Goal: Task Accomplishment & Management: Manage account settings

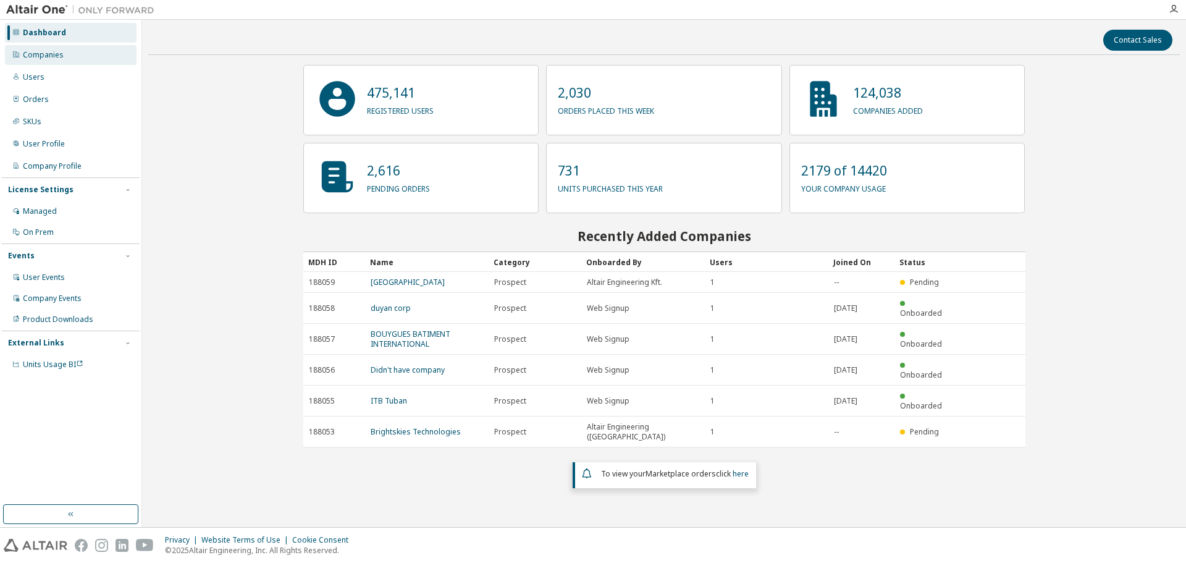
drag, startPoint x: 40, startPoint y: 57, endPoint x: 45, endPoint y: 61, distance: 6.4
click at [40, 57] on div "Companies" at bounding box center [43, 55] width 41 height 10
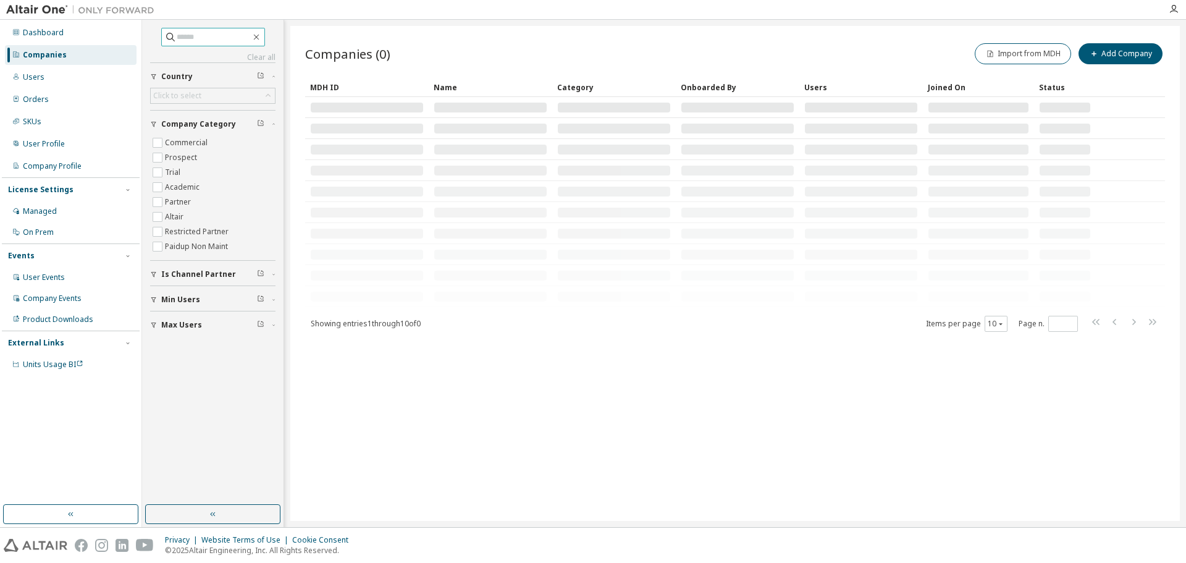
click at [216, 43] on input "text" at bounding box center [214, 37] width 74 height 12
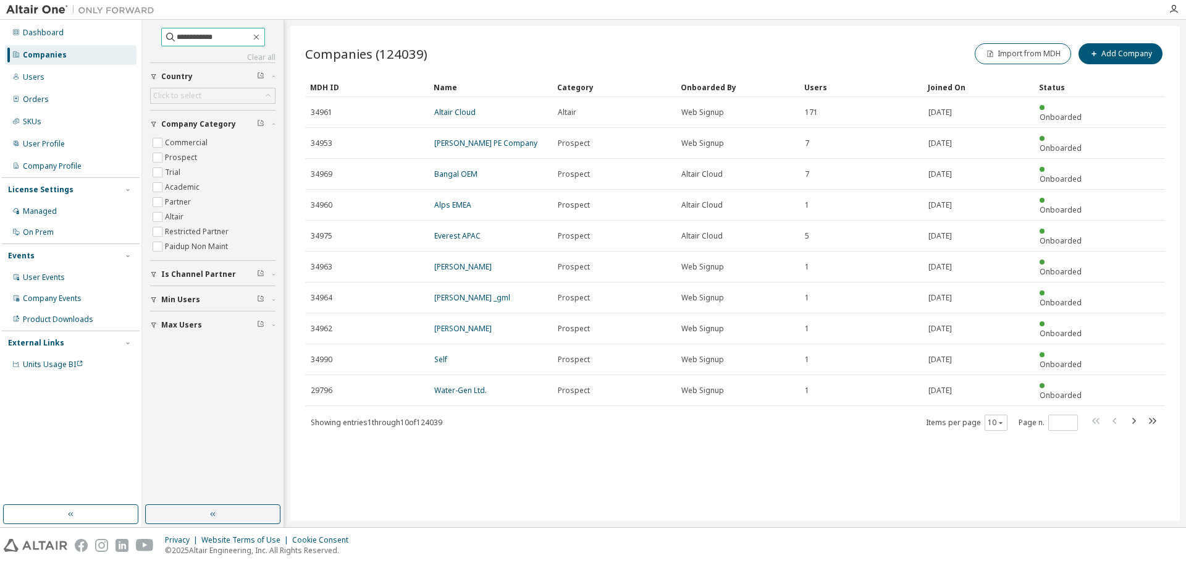
type input "**********"
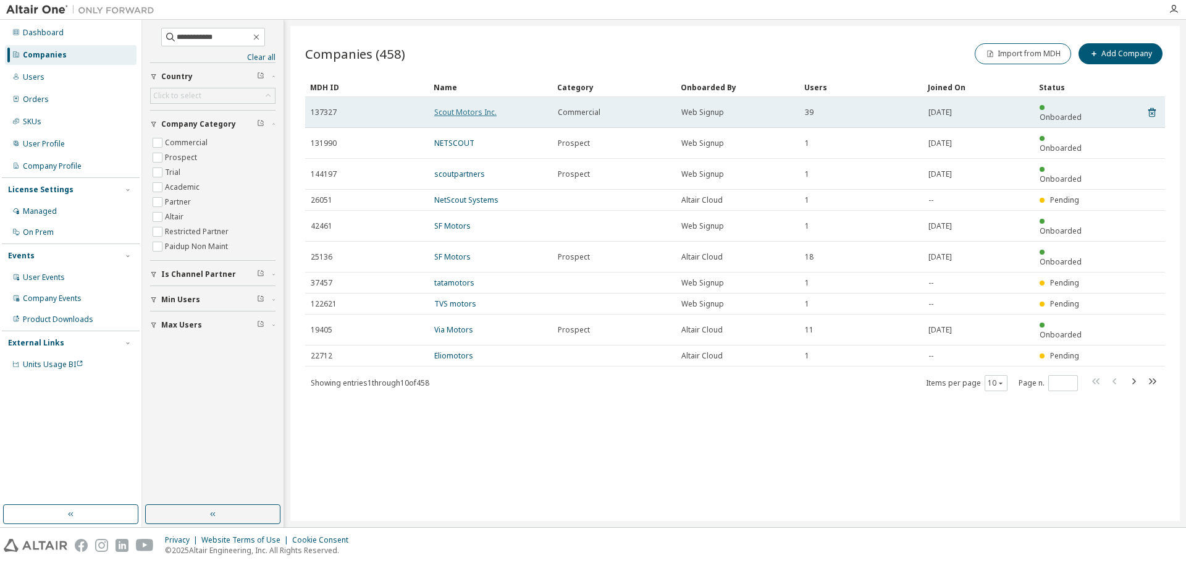
click at [446, 110] on link "Scout Motors Inc." at bounding box center [465, 112] width 62 height 10
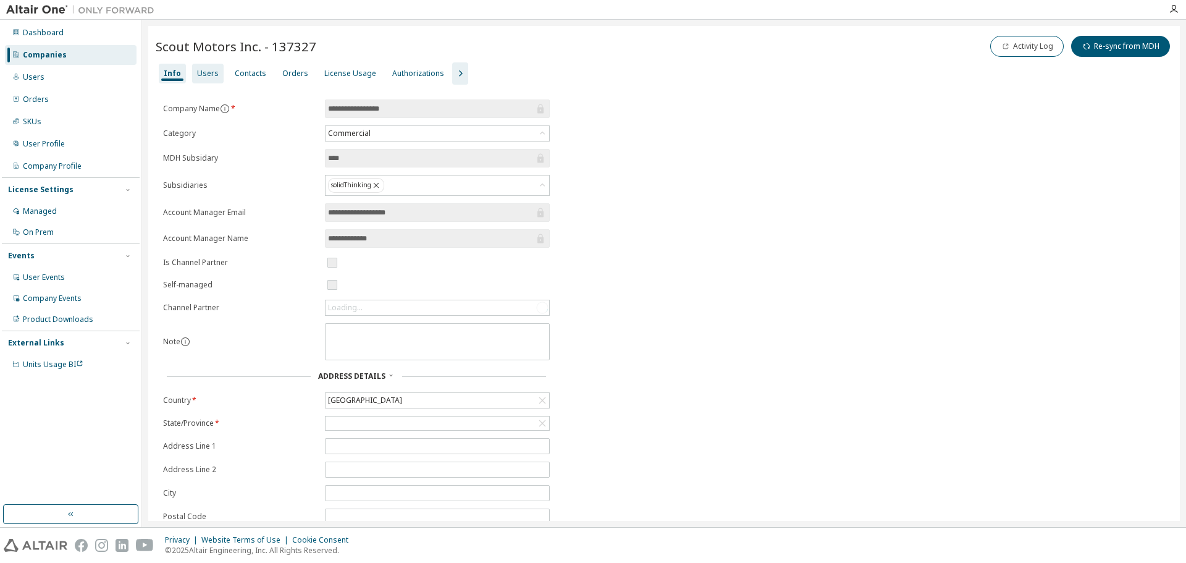
click at [203, 73] on div "Users" at bounding box center [208, 74] width 22 height 10
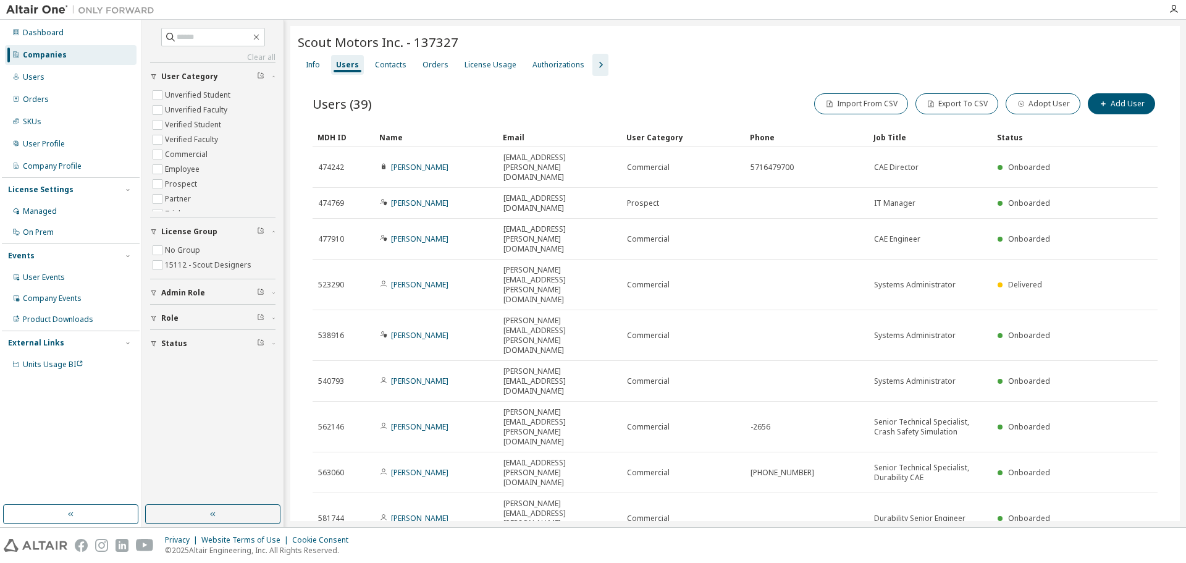
type input "*"
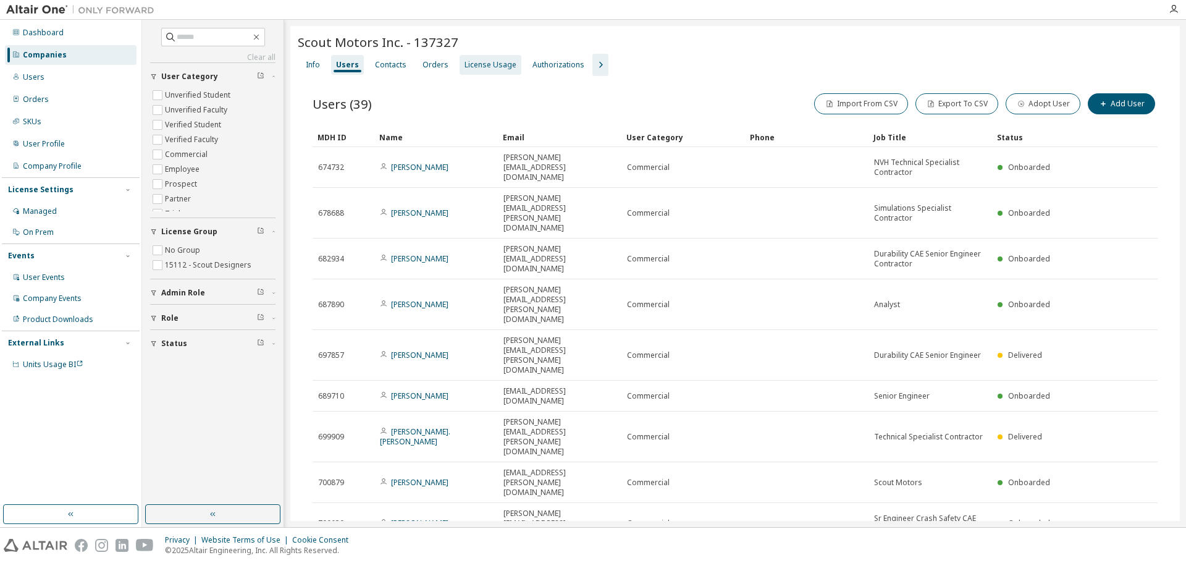
click at [464, 64] on div "License Usage" at bounding box center [490, 65] width 52 height 10
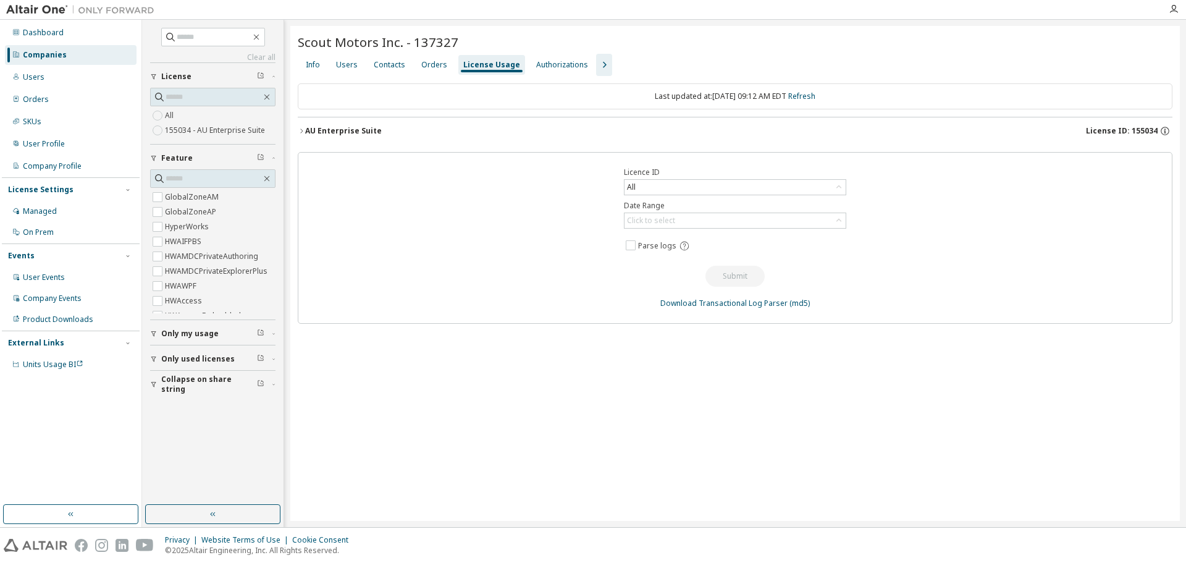
click at [303, 130] on icon "button" at bounding box center [301, 130] width 7 height 7
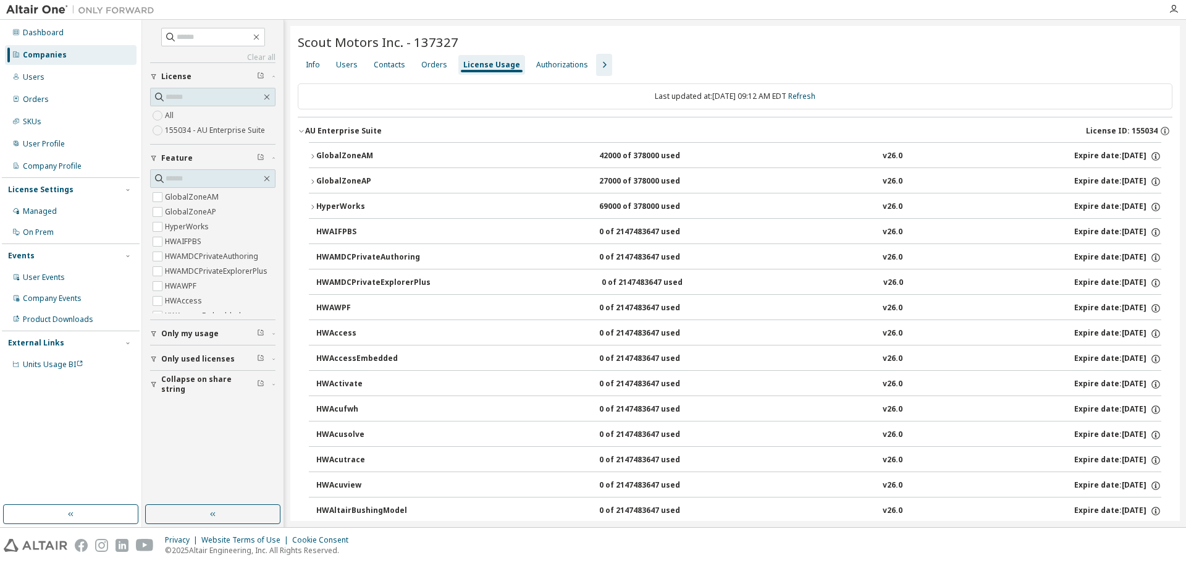
click at [315, 206] on icon "button" at bounding box center [312, 206] width 7 height 7
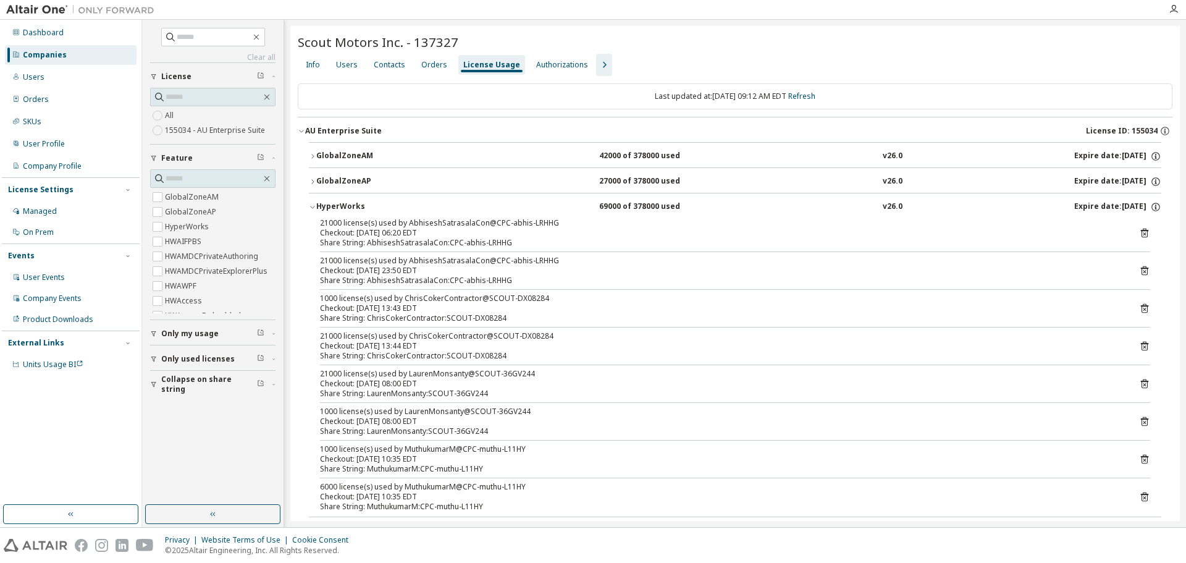
click at [315, 206] on icon "button" at bounding box center [312, 206] width 7 height 7
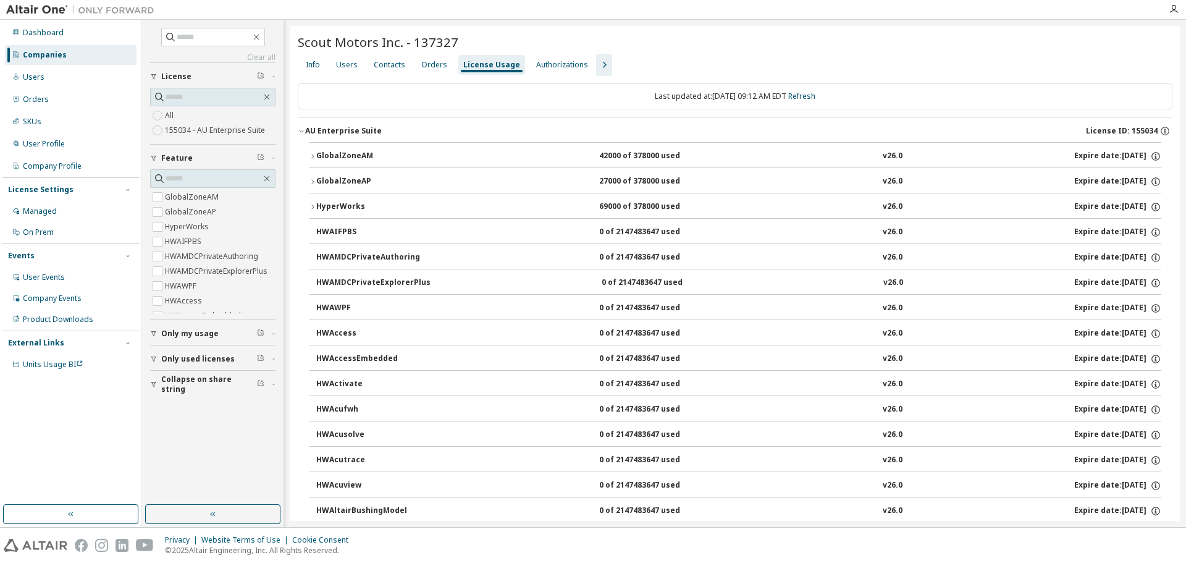
click at [301, 132] on icon "button" at bounding box center [301, 131] width 4 height 2
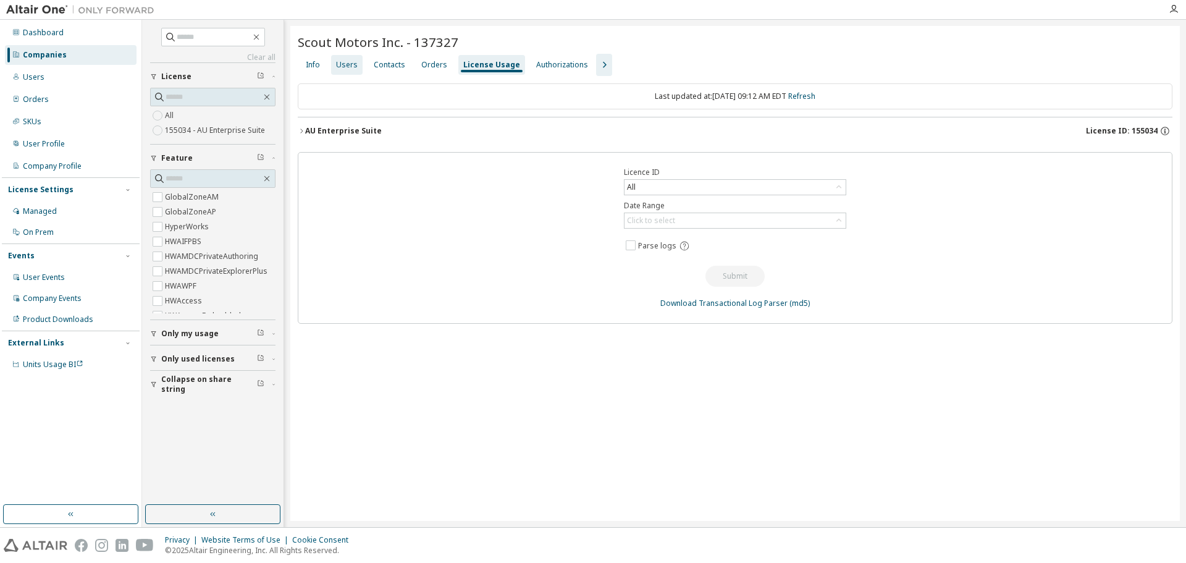
click at [354, 69] on div "Users" at bounding box center [347, 65] width 22 height 10
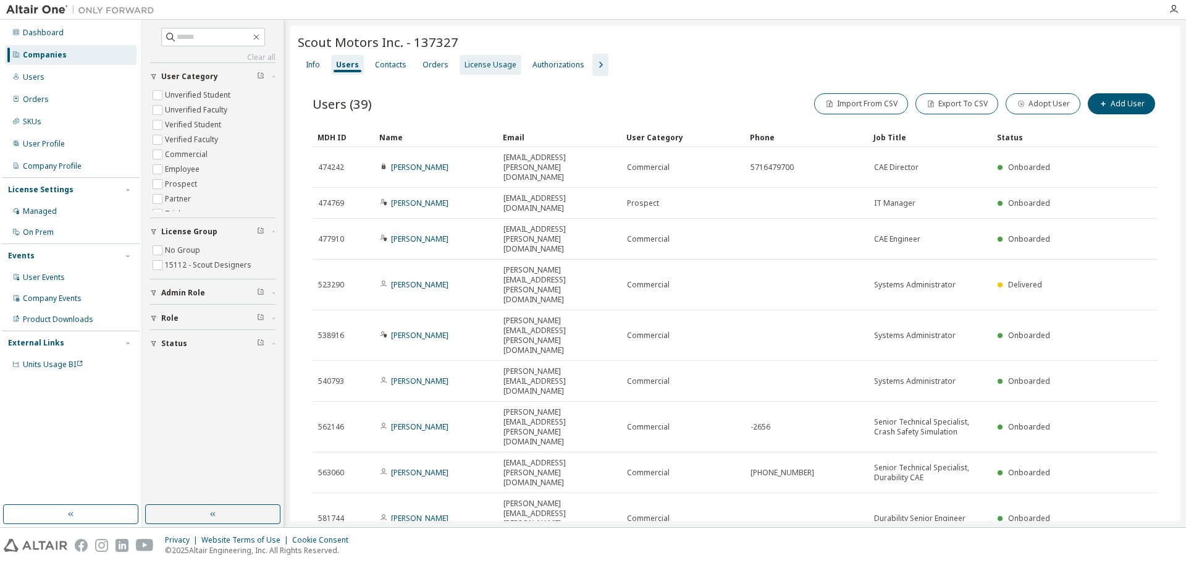
click at [477, 63] on div "License Usage" at bounding box center [490, 65] width 52 height 10
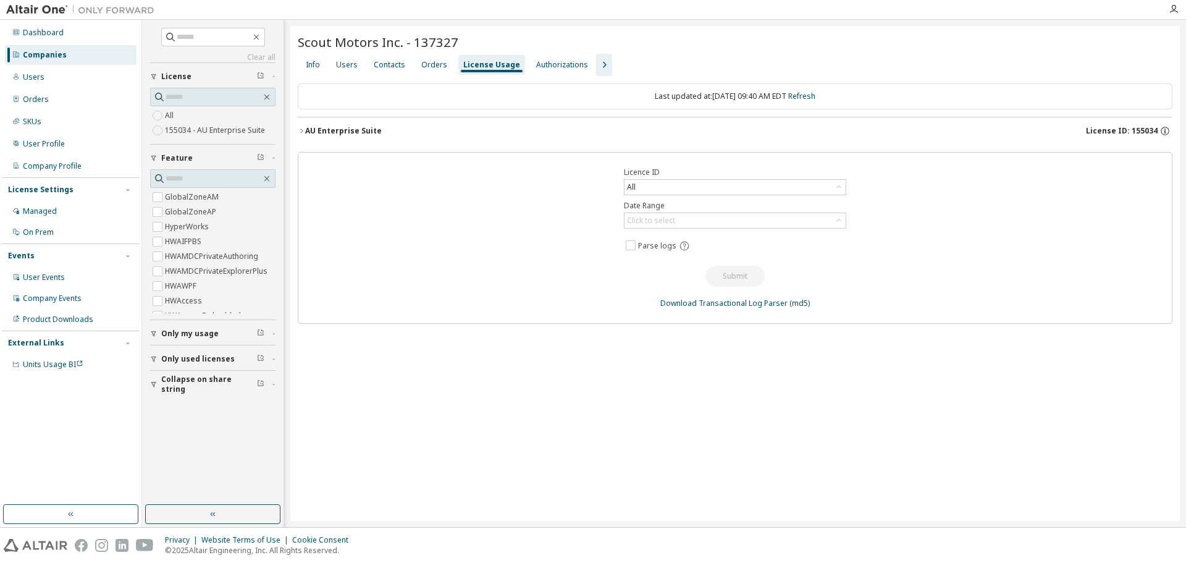
click at [301, 132] on icon "button" at bounding box center [301, 130] width 7 height 7
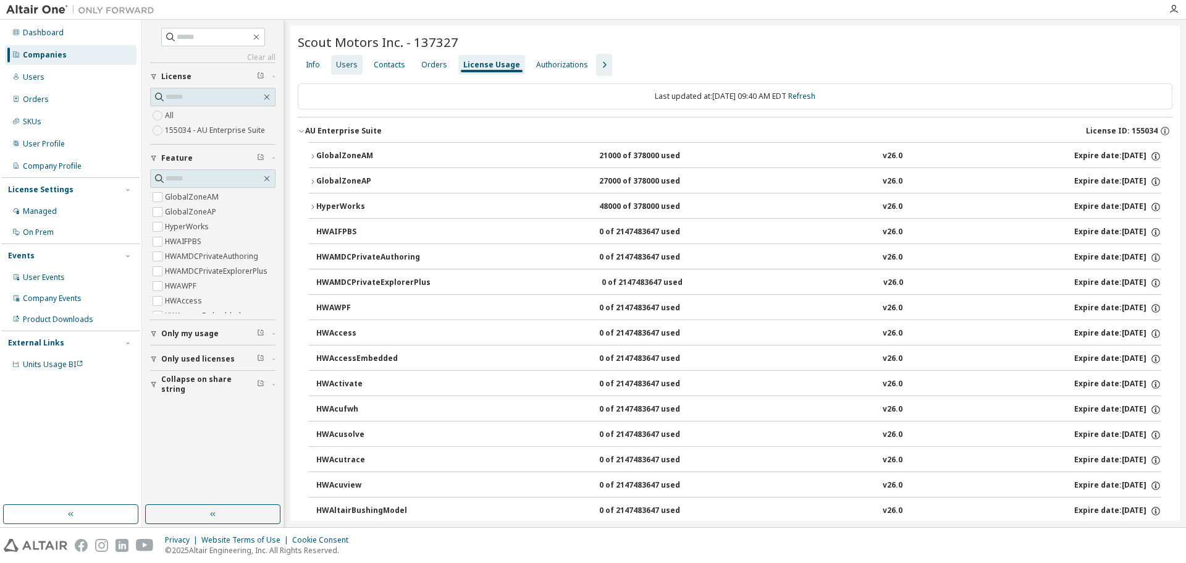
click at [353, 72] on div "Users" at bounding box center [346, 65] width 31 height 20
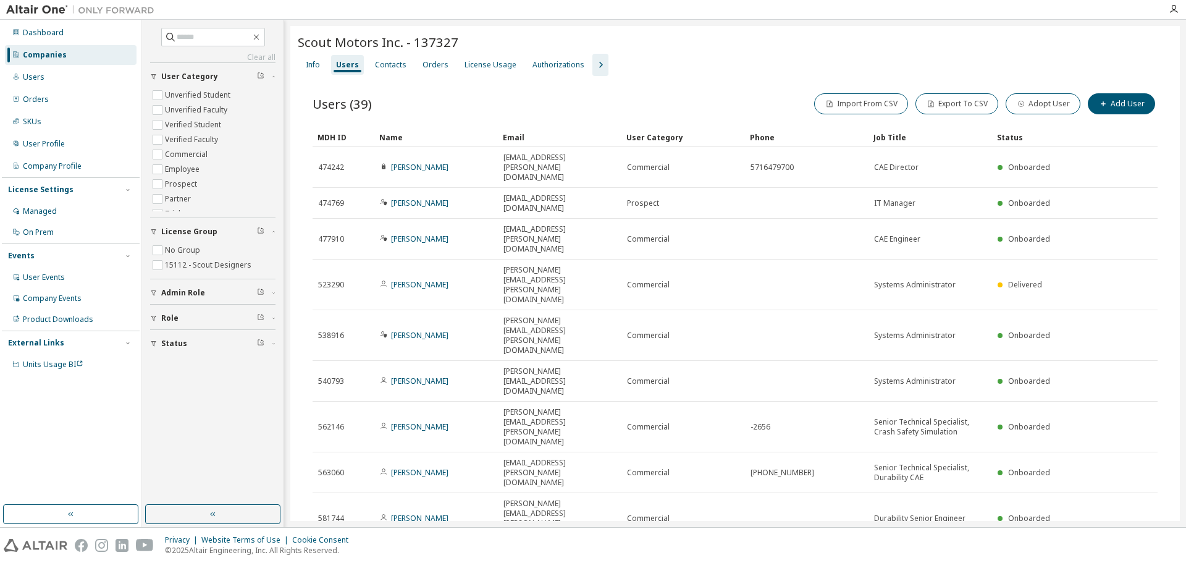
click at [354, 71] on div "Users" at bounding box center [347, 65] width 33 height 20
click at [495, 67] on div "License Usage" at bounding box center [490, 65] width 52 height 10
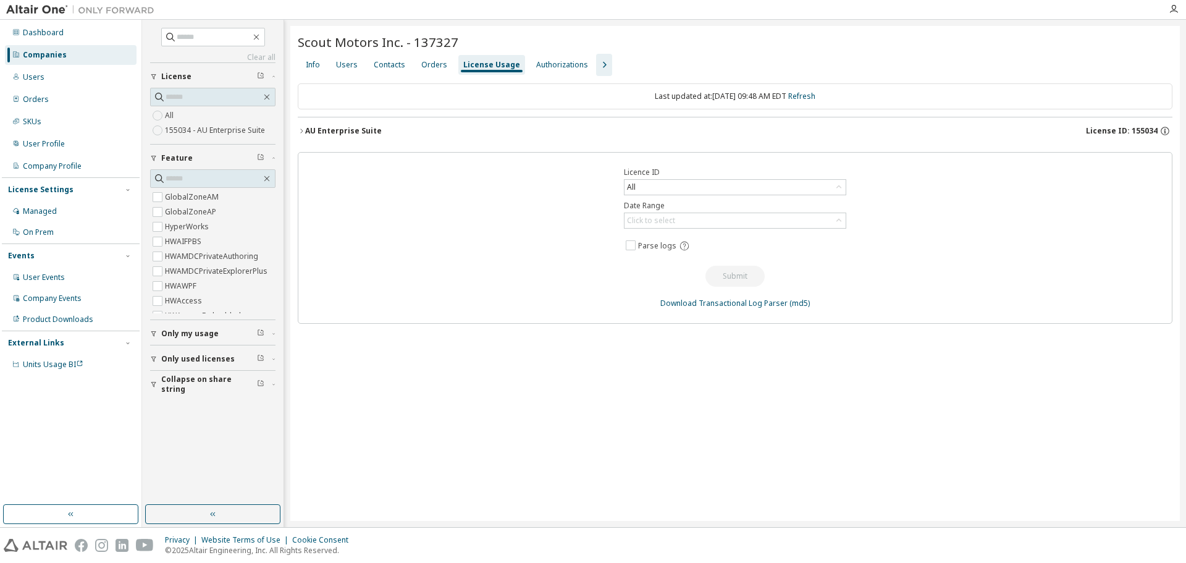
click at [303, 132] on icon "button" at bounding box center [301, 130] width 7 height 7
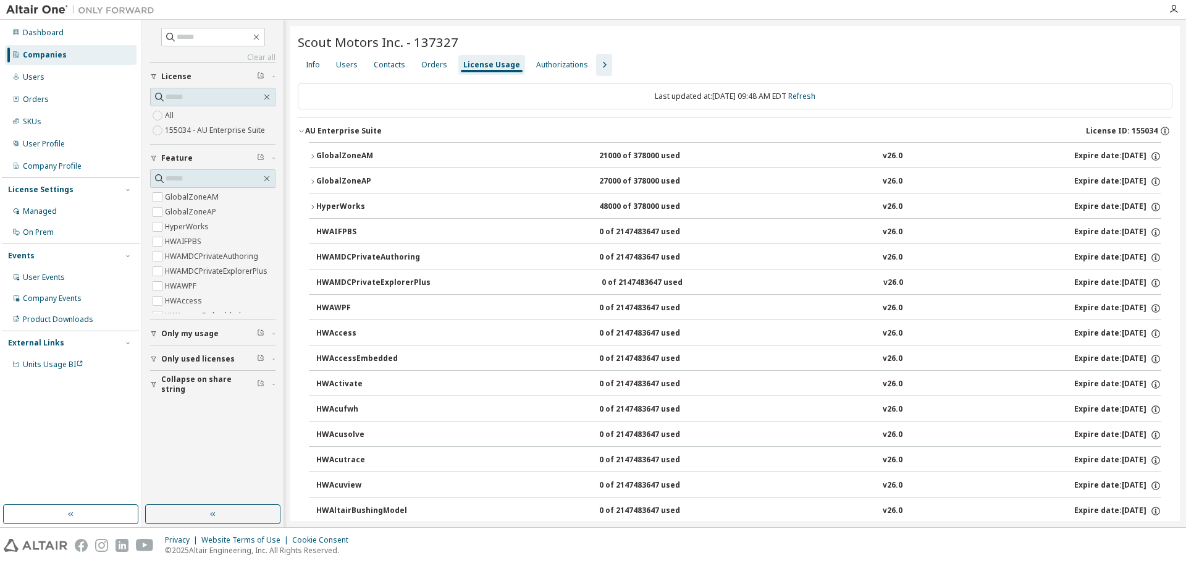
click at [305, 135] on div "AU Enterprise Suite" at bounding box center [343, 131] width 77 height 10
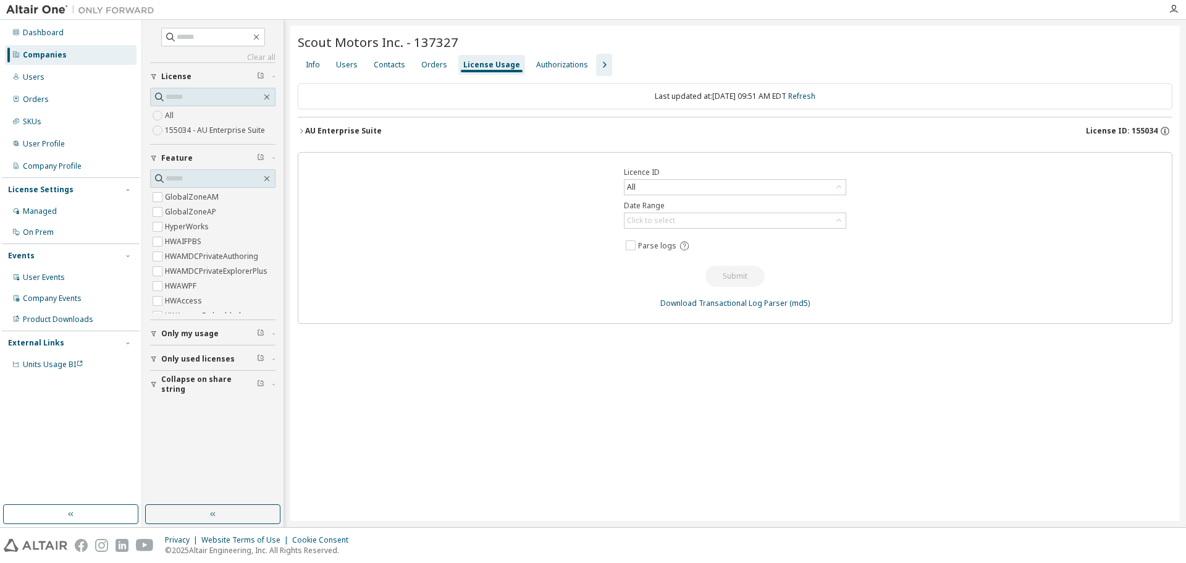
click at [298, 136] on button "AU Enterprise Suite License ID: 155034" at bounding box center [735, 130] width 874 height 27
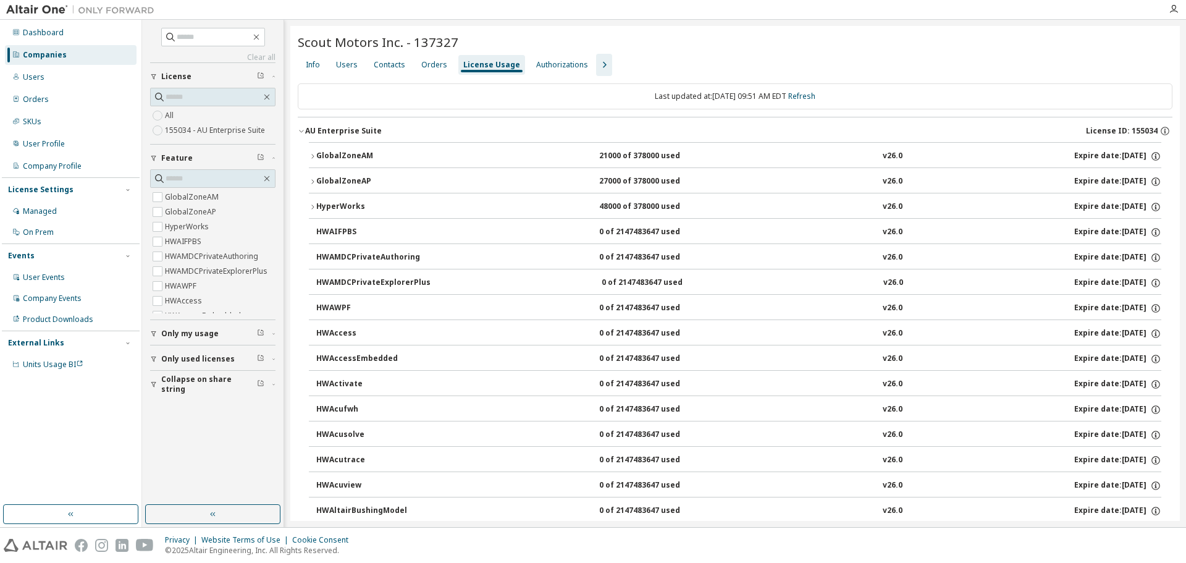
click at [305, 136] on div "AU Enterprise Suite License ID: 155034" at bounding box center [738, 130] width 867 height 11
